Goal: Information Seeking & Learning: Find specific fact

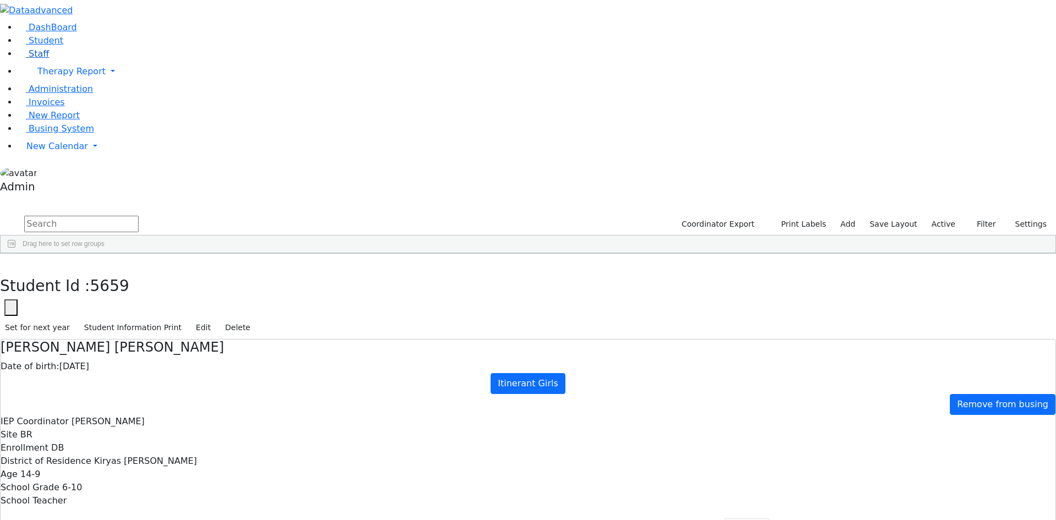
click at [36, 59] on span "Staff" at bounding box center [39, 53] width 20 height 10
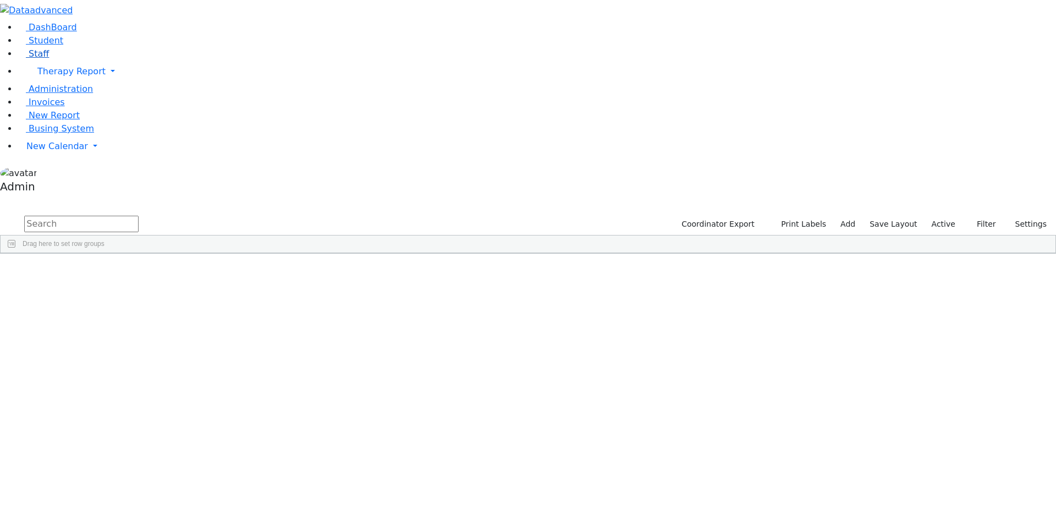
click at [46, 59] on link "Staff" at bounding box center [33, 53] width 31 height 10
click at [139, 216] on input "text" at bounding box center [81, 224] width 114 height 17
click at [130, 271] on div "Brana" at bounding box center [98, 278] width 64 height 15
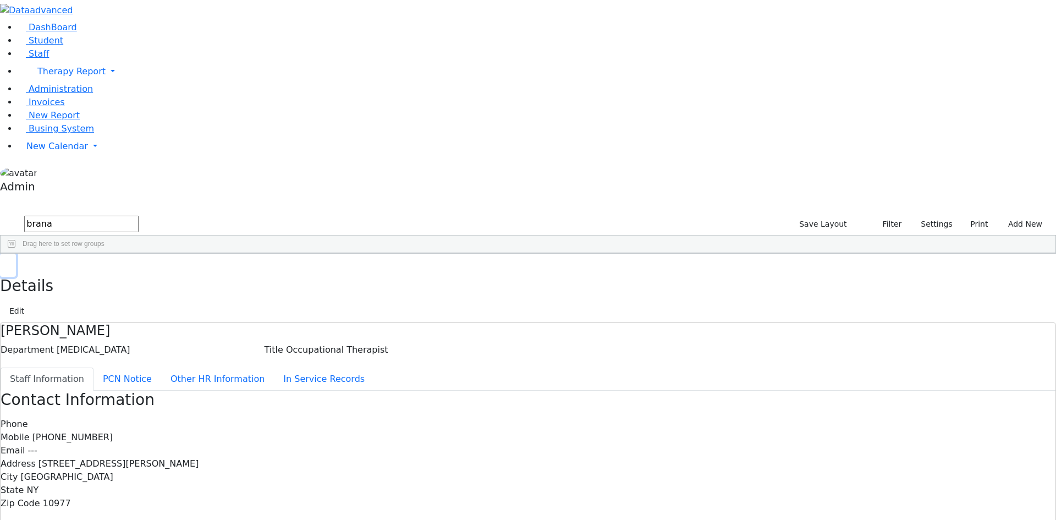
click at [16, 254] on button "button" at bounding box center [8, 265] width 16 height 23
drag, startPoint x: 207, startPoint y: 47, endPoint x: 125, endPoint y: 46, distance: 81.4
click at [125, 46] on div "DashBoard Student Staff Therapy Report Student Old Calendar Report Admin" at bounding box center [528, 364] width 1056 height 728
type input "mat"
click at [130, 271] on div "Miriam" at bounding box center [98, 278] width 64 height 15
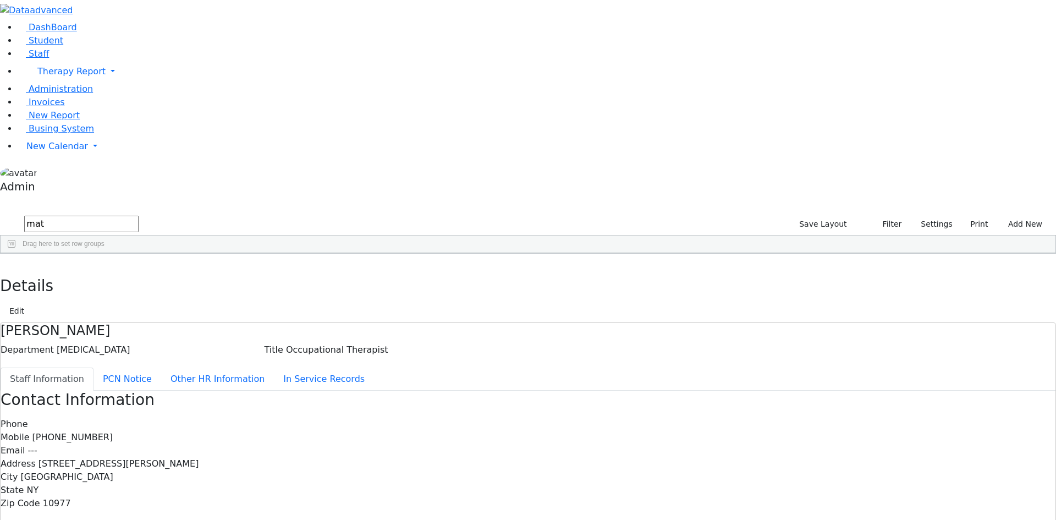
click at [130, 271] on div "Miriam" at bounding box center [98, 278] width 64 height 15
click at [11, 262] on icon "button" at bounding box center [8, 265] width 6 height 7
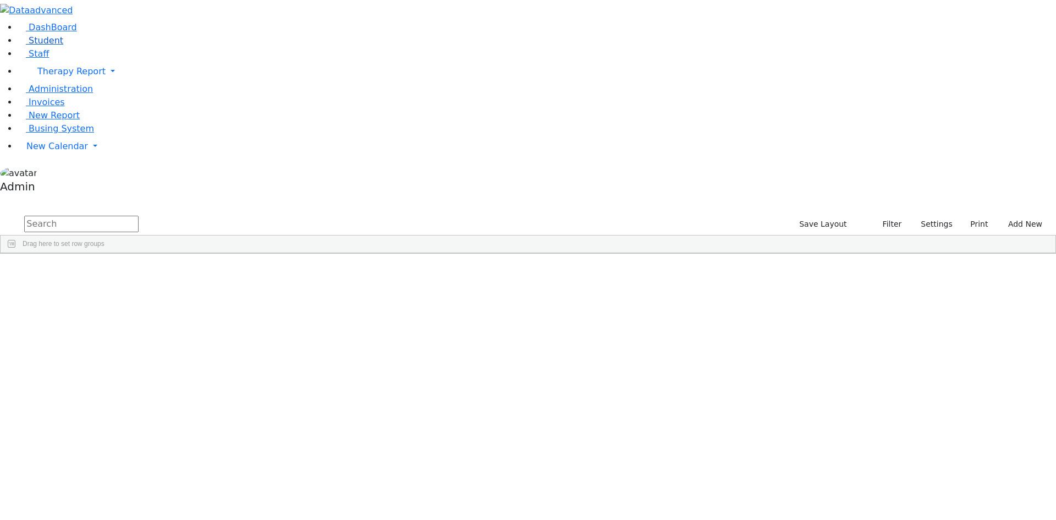
click at [42, 46] on span "Student" at bounding box center [46, 40] width 35 height 10
click at [139, 216] on input "text" at bounding box center [81, 224] width 114 height 17
type input "[PERSON_NAME]"
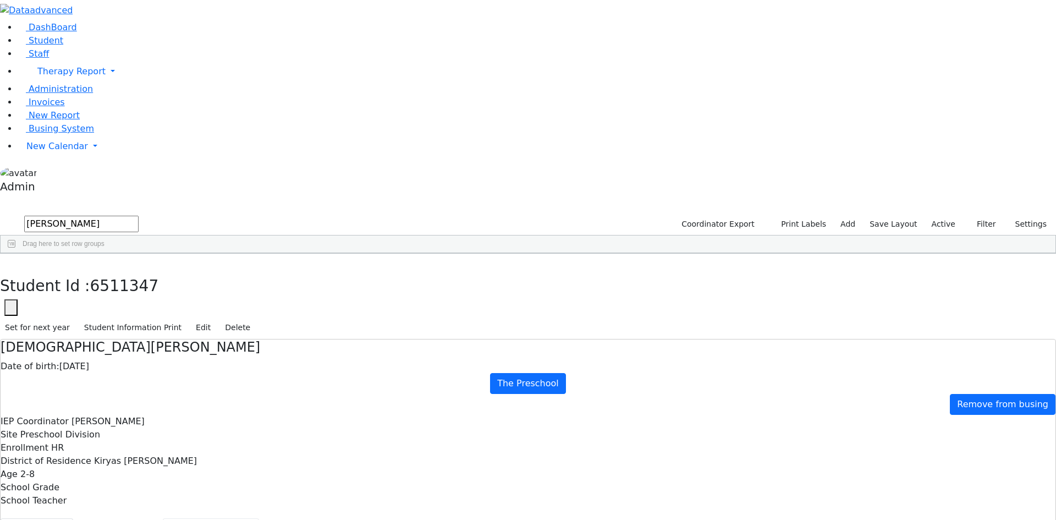
drag, startPoint x: 276, startPoint y: 179, endPoint x: 315, endPoint y: 177, distance: 39.1
click at [259, 518] on button "Recommendation" at bounding box center [211, 529] width 96 height 23
checkbox input "true"
select select "CPSE OT-PT Presscription"
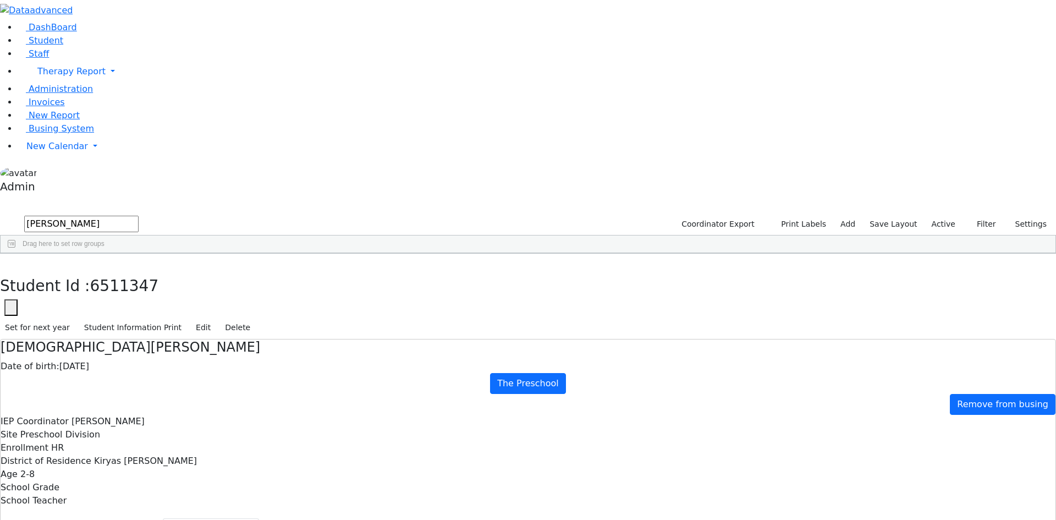
drag, startPoint x: 207, startPoint y: 9, endPoint x: 211, endPoint y: 13, distance: 5.8
click at [16, 254] on button "button" at bounding box center [8, 265] width 16 height 23
drag, startPoint x: 208, startPoint y: 42, endPoint x: 109, endPoint y: 40, distance: 98.5
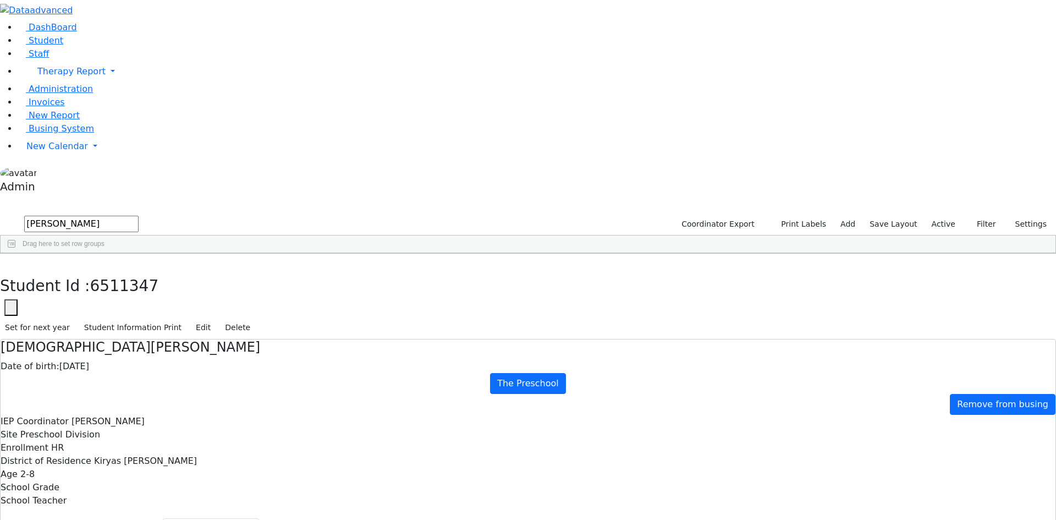
click at [109, 40] on div "DashBoard Student Staff Therapy Report Student Old Calendar Report Admin" at bounding box center [528, 337] width 1056 height 674
type input "sofer"
click at [181, 271] on div "Bruchy" at bounding box center [136, 278] width 90 height 15
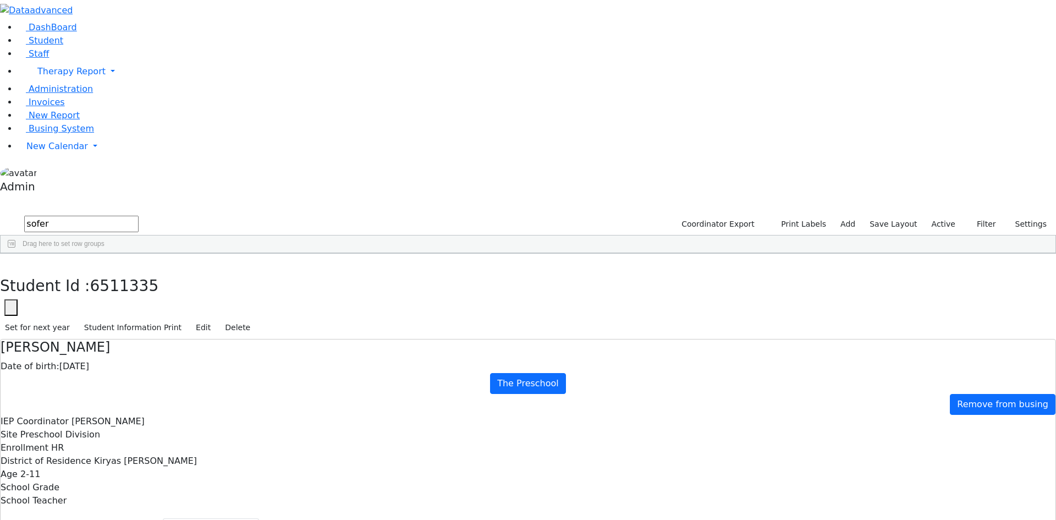
select select "CPSE OT-PT Presscription"
click at [5, 262] on use "button" at bounding box center [5, 262] width 0 height 0
drag, startPoint x: 197, startPoint y: 45, endPoint x: 109, endPoint y: 45, distance: 88.0
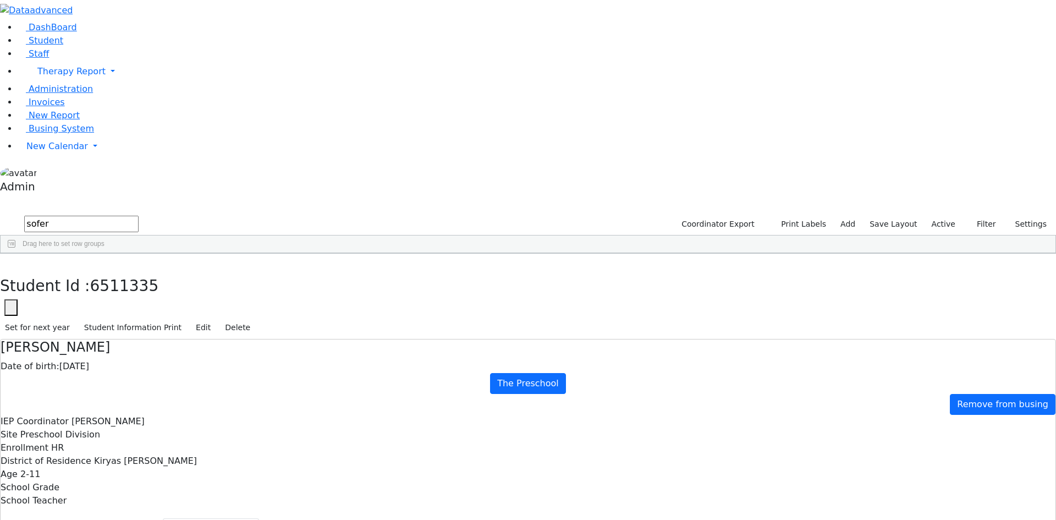
click at [109, 45] on div "DashBoard Student Staff Therapy Report Student Old Calendar Report Admin" at bounding box center [528, 337] width 1056 height 674
type input "mas"
click at [180, 302] on div "Burech" at bounding box center [134, 309] width 91 height 15
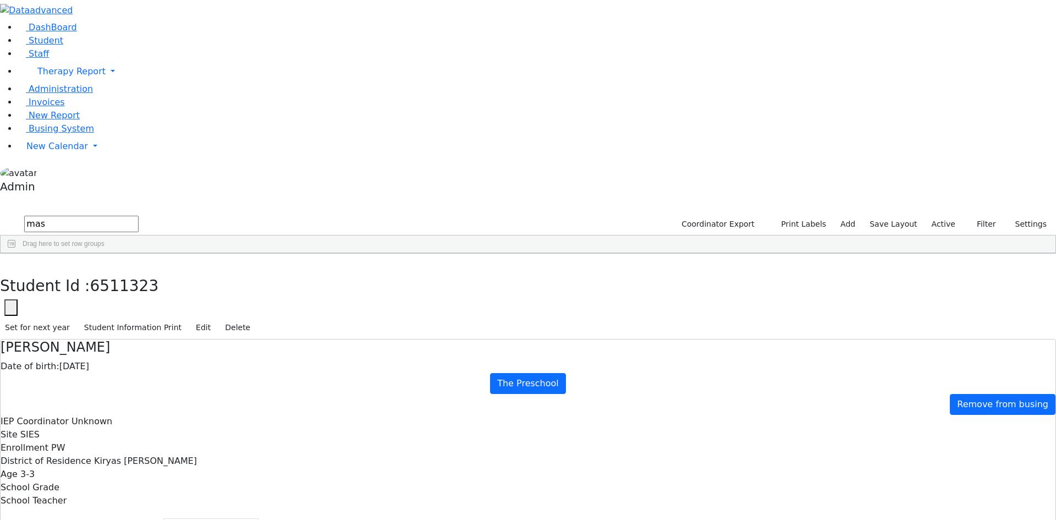
select select "CPSE OT-PT Presscription"
click at [16, 254] on button "button" at bounding box center [8, 265] width 16 height 23
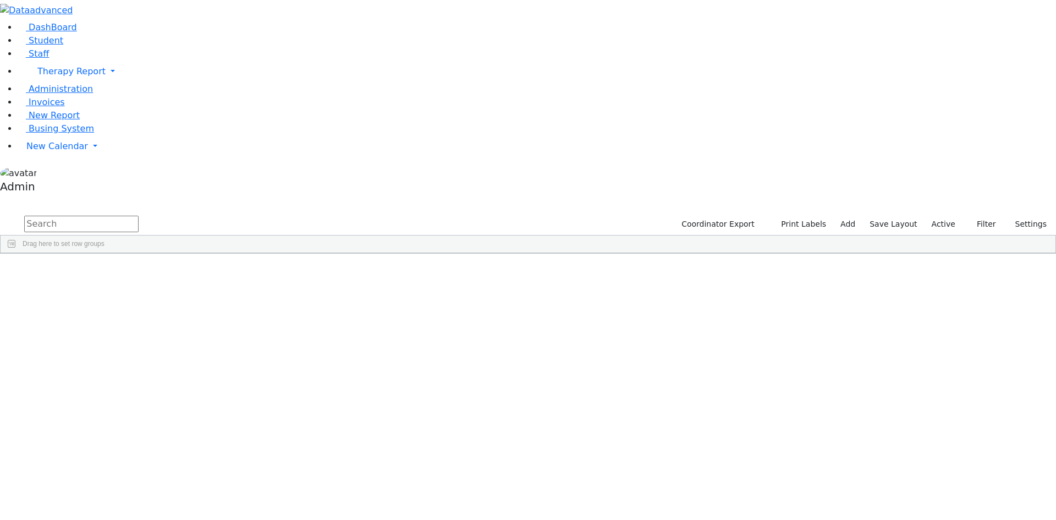
click at [445, 257] on span at bounding box center [440, 261] width 9 height 9
click at [478, 259] on span "filter" at bounding box center [473, 263] width 9 height 9
click at [484, 322] on div "(Select All)" at bounding box center [468, 326] width 31 height 8
click at [521, 386] on div "The Preschool Itinerant" at bounding box center [487, 390] width 68 height 8
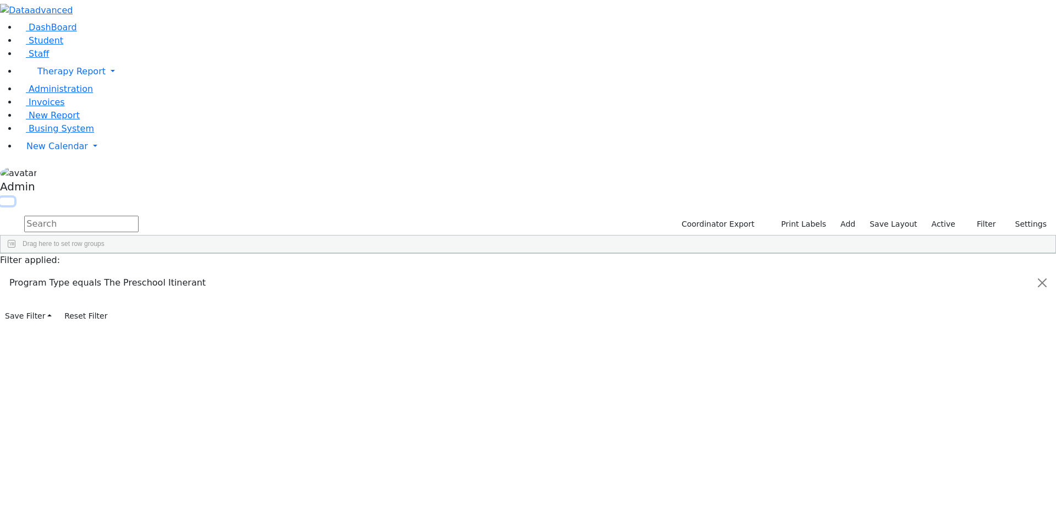
click at [14, 197] on button "button" at bounding box center [7, 201] width 14 height 8
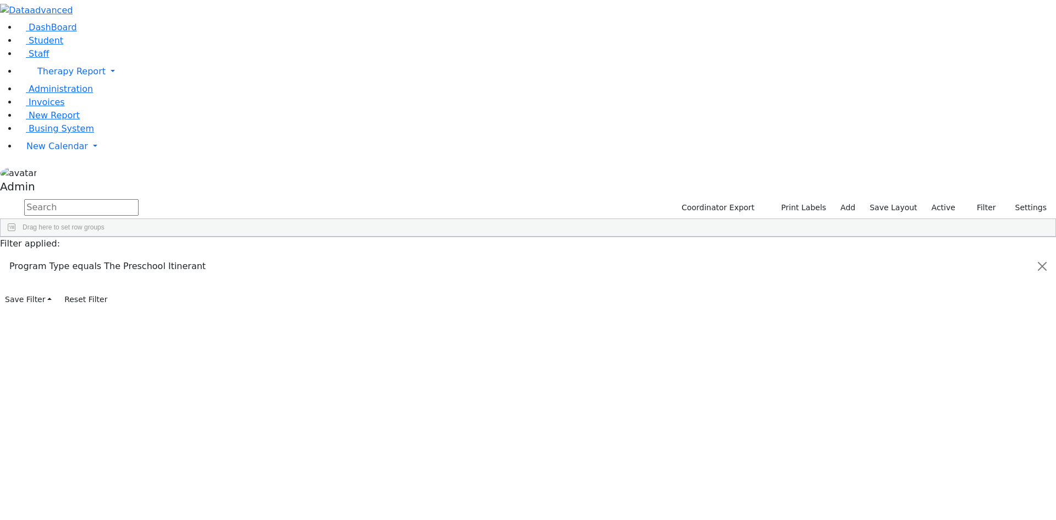
click at [0, 0] on button "button" at bounding box center [0, 0] width 0 height 0
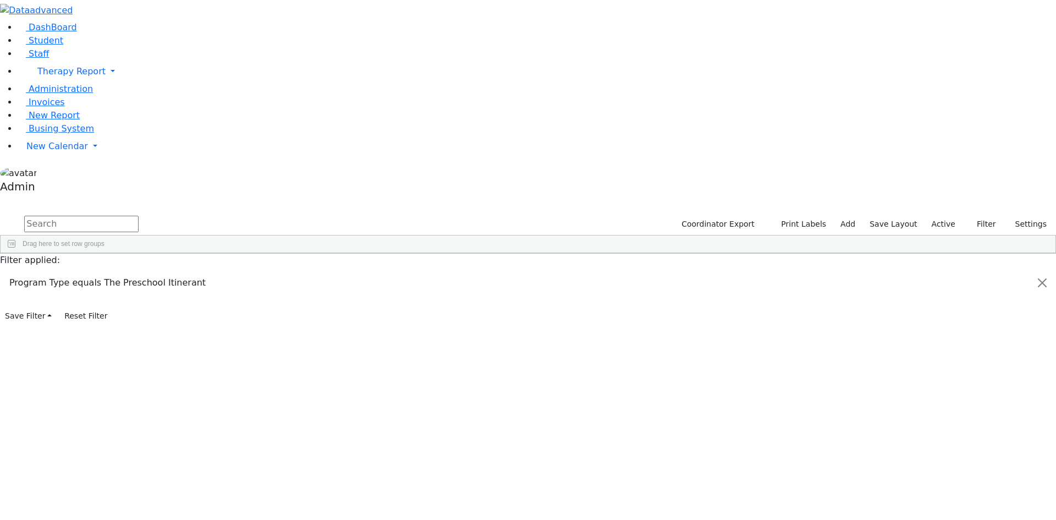
click at [445, 257] on span at bounding box center [440, 261] width 9 height 9
click at [451, 322] on input "checkbox" at bounding box center [446, 326] width 9 height 9
click at [139, 216] on input "text" at bounding box center [81, 224] width 114 height 17
click at [59, 76] on span "New Calendar" at bounding box center [71, 71] width 68 height 10
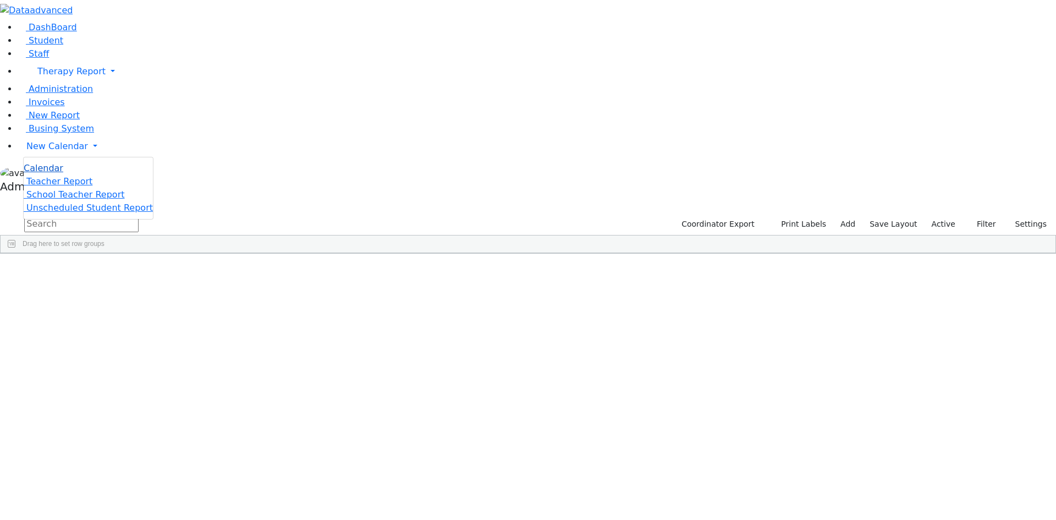
click at [60, 173] on span "Calendar" at bounding box center [44, 168] width 40 height 10
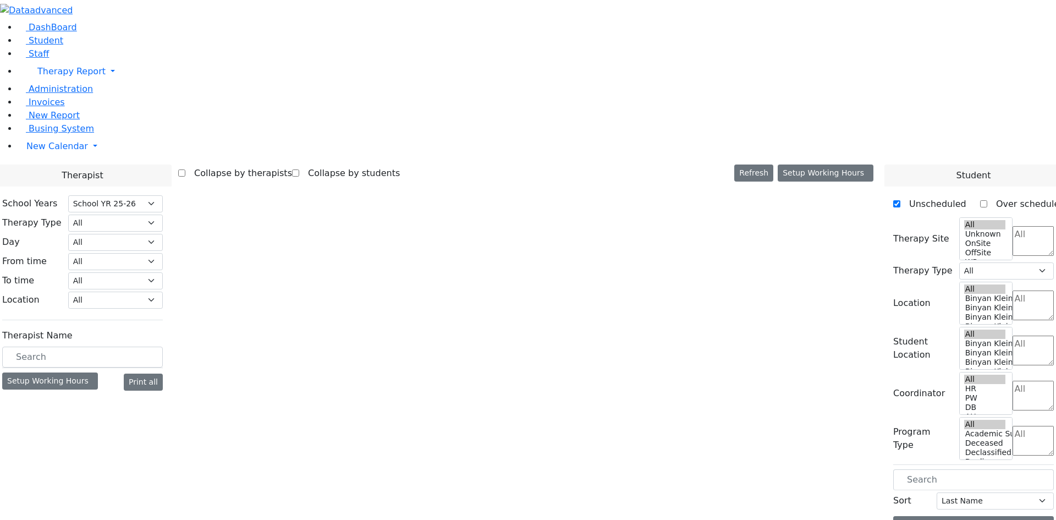
select select "212"
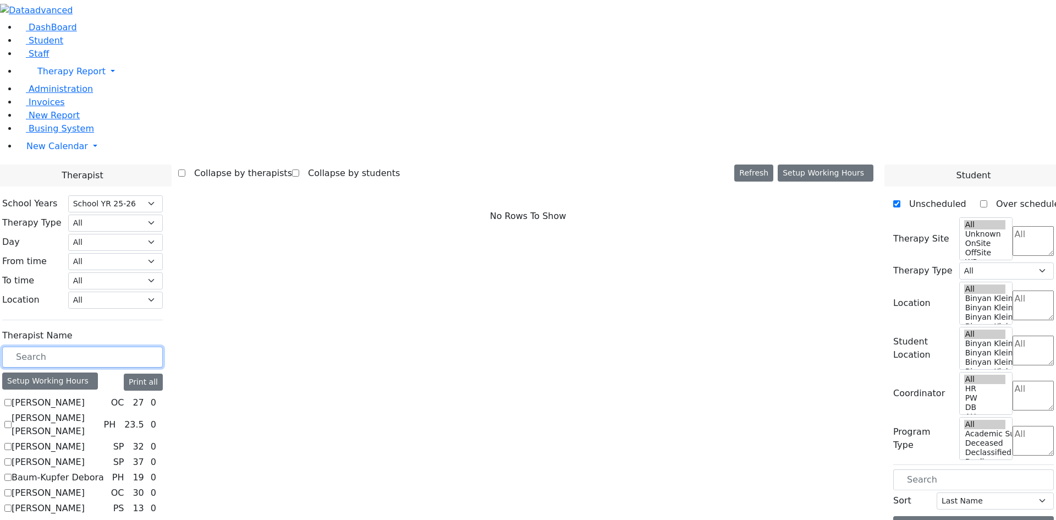
click at [163, 347] on input "text" at bounding box center [82, 357] width 161 height 21
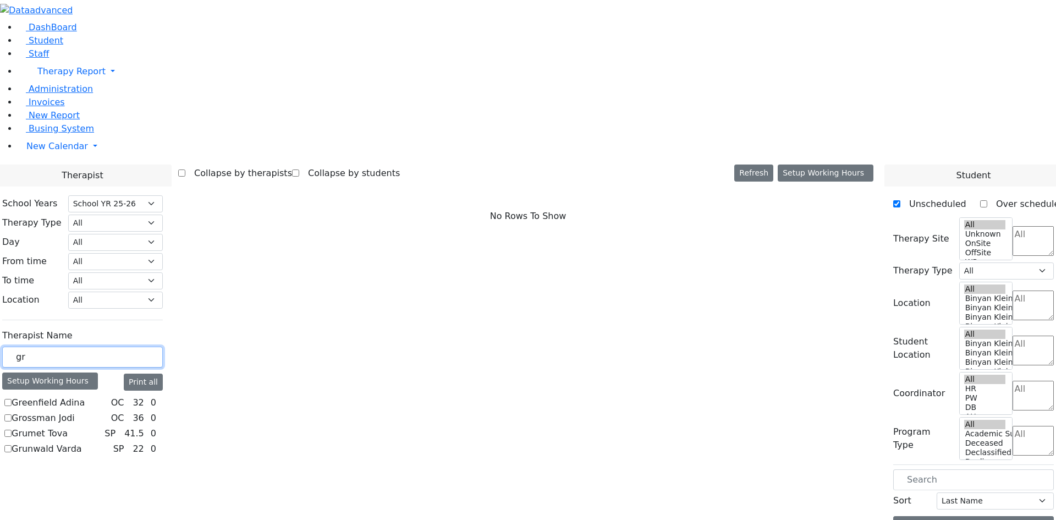
type input "g"
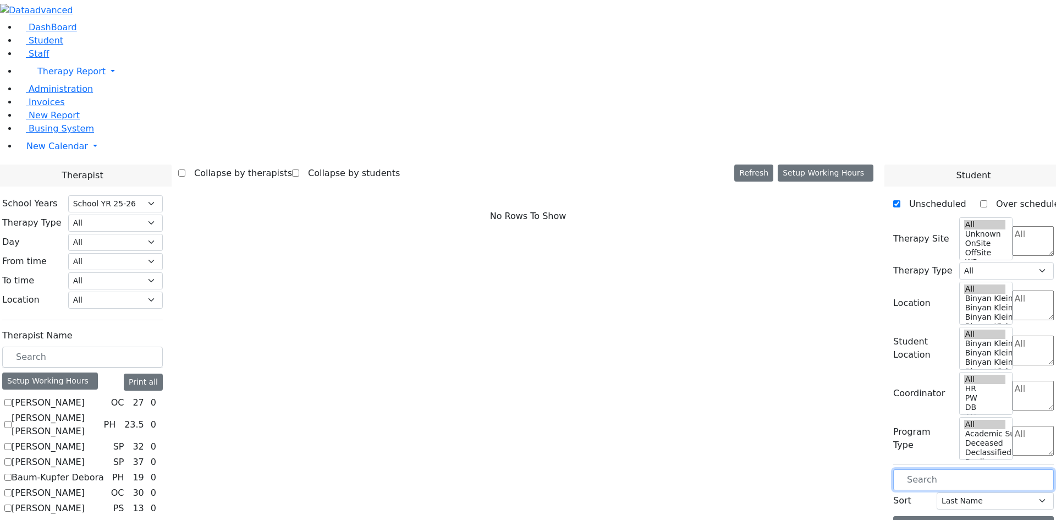
click at [941, 469] on input "text" at bounding box center [973, 479] width 161 height 21
type input "ka"
click at [996, 262] on select "All Psych Hearing Vision Speech Physical Occupational" at bounding box center [1006, 270] width 95 height 17
select select "2"
click at [964, 262] on select "All Psych Hearing Vision Speech Physical Occupational" at bounding box center [1006, 270] width 95 height 17
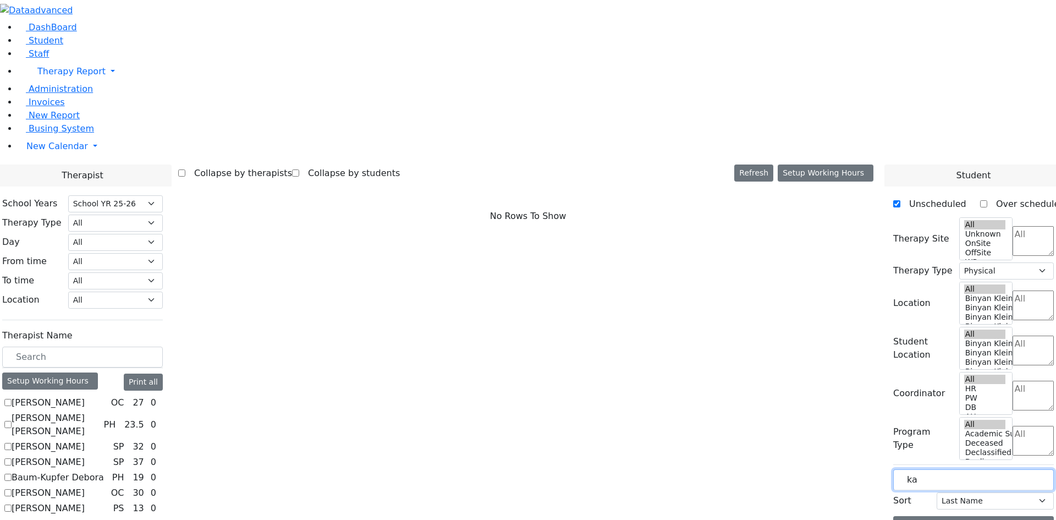
click at [967, 469] on input "ka" at bounding box center [973, 479] width 161 height 21
type input "k"
click at [911, 195] on label "Unscheduled" at bounding box center [934, 204] width 66 height 18
click at [901, 200] on input "Unscheduled" at bounding box center [896, 203] width 7 height 7
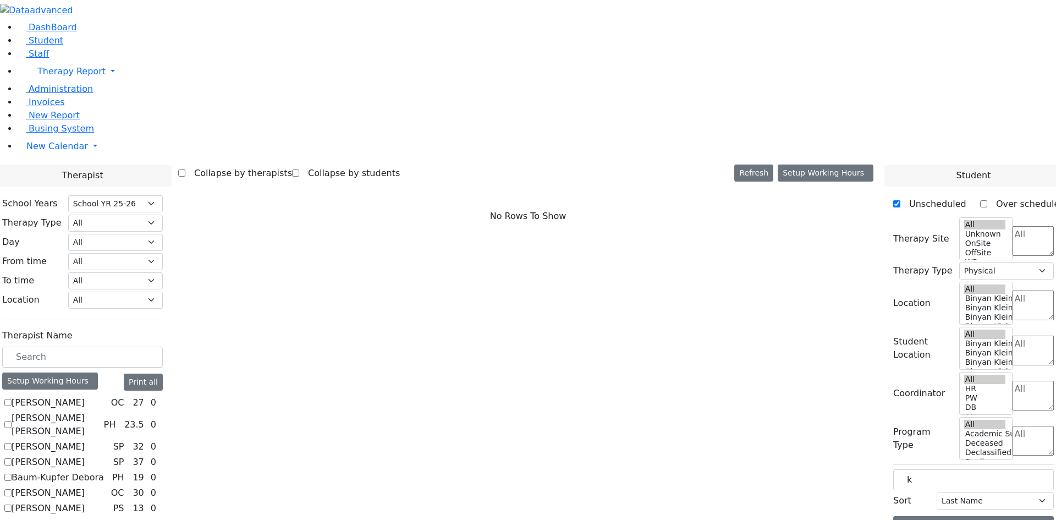
checkbox input "false"
select select
click at [933, 469] on input "k" at bounding box center [973, 479] width 161 height 21
type input "kau"
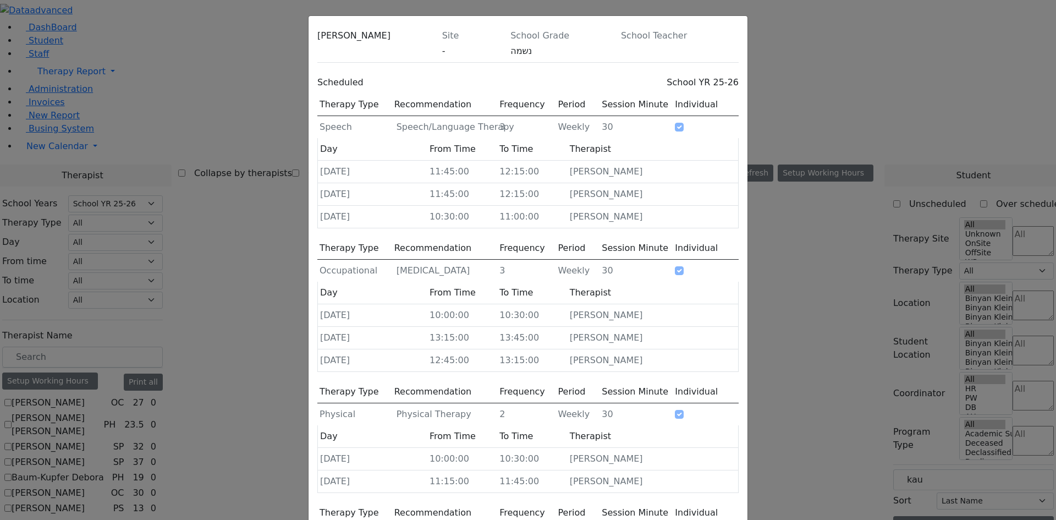
click at [739, 39] on icon at bounding box center [739, 39] width 0 height 0
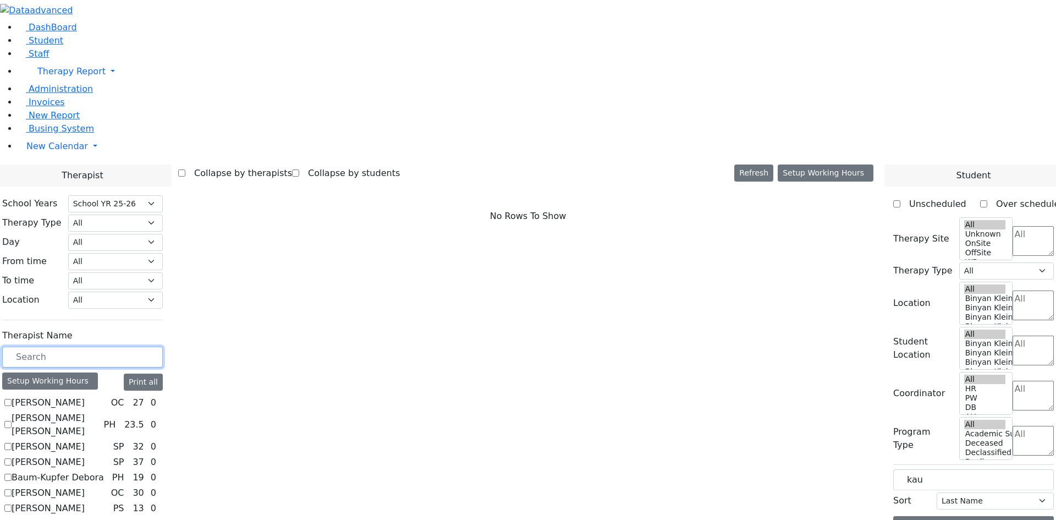
click at [163, 347] on input "text" at bounding box center [82, 357] width 161 height 21
type input "g"
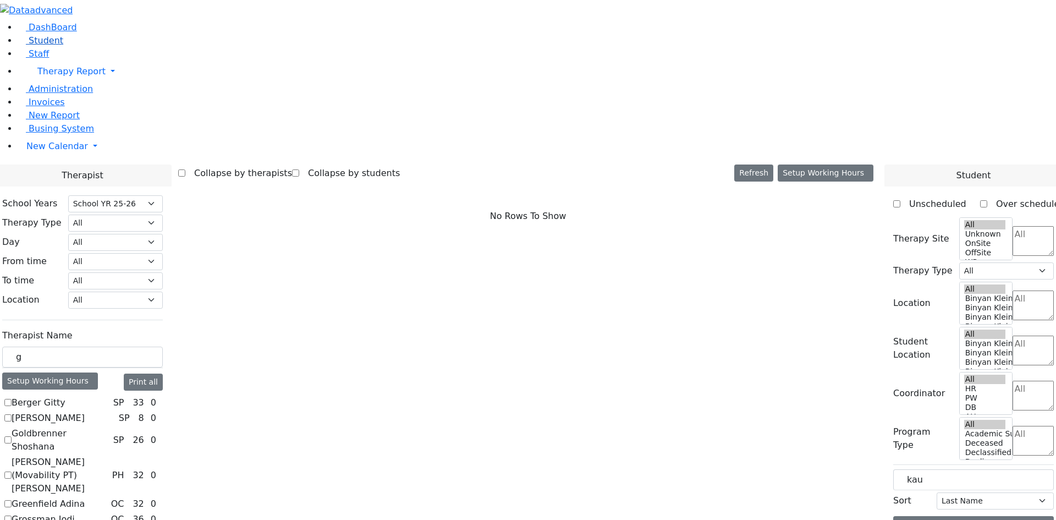
click at [46, 46] on link "Student" at bounding box center [41, 40] width 46 height 10
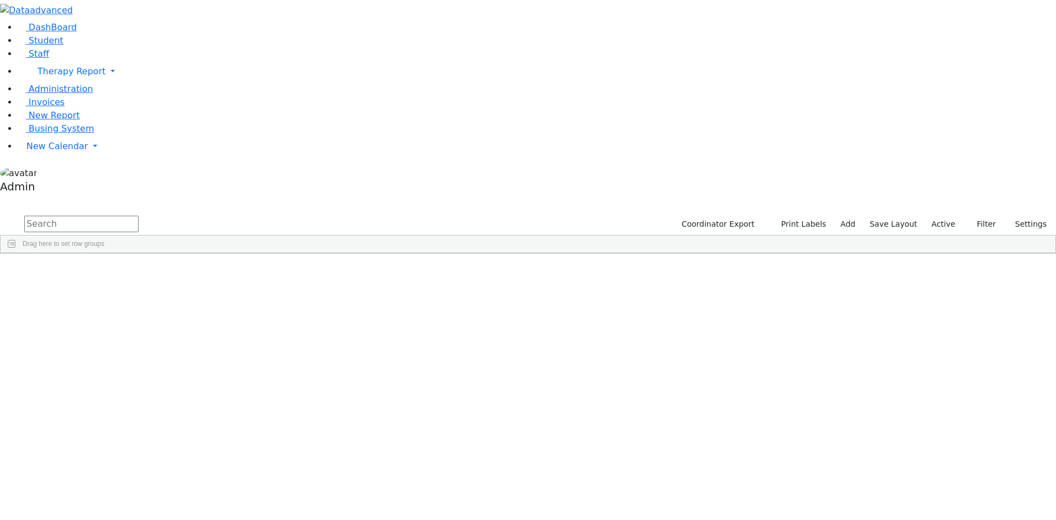
click at [139, 216] on input "text" at bounding box center [81, 224] width 114 height 17
type input "wer"
drag, startPoint x: 187, startPoint y: 179, endPoint x: 151, endPoint y: 178, distance: 35.8
click at [91, 348] on div "Wertzberger" at bounding box center [46, 355] width 90 height 15
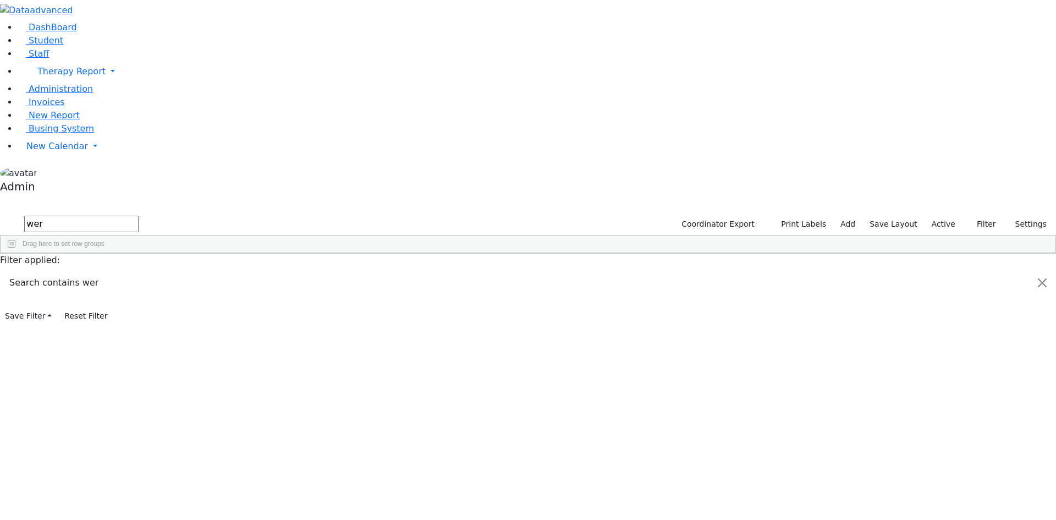
click at [91, 348] on div "Wertzberger" at bounding box center [46, 355] width 90 height 15
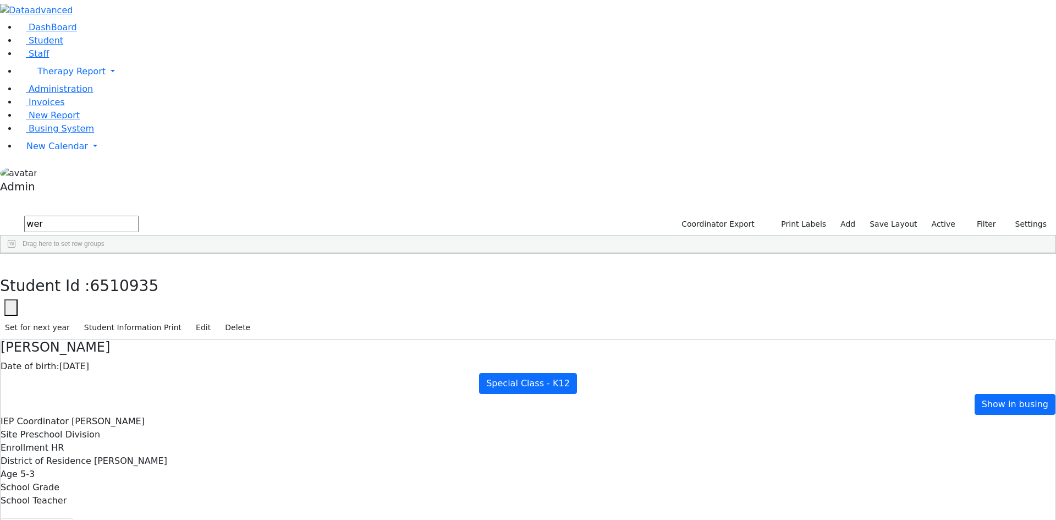
drag, startPoint x: 329, startPoint y: 57, endPoint x: 270, endPoint y: 62, distance: 59.0
click at [270, 339] on h4 "Aron Wertzberger" at bounding box center [528, 347] width 1055 height 16
copy h4 "Wertzberger"
